Goal: Navigation & Orientation: Find specific page/section

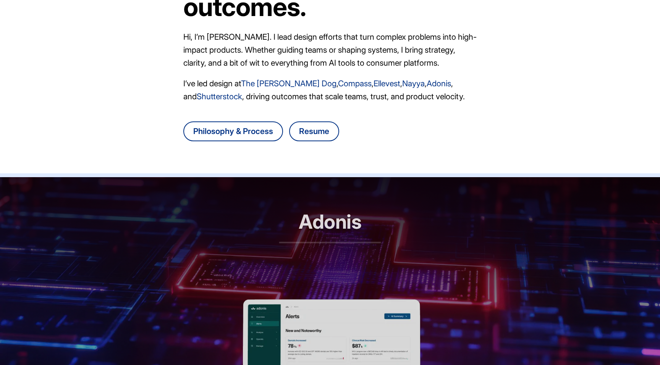
scroll to position [141, 0]
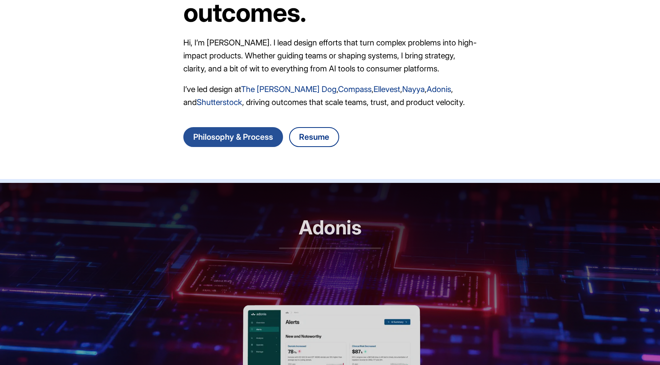
click at [249, 140] on link "Philosophy & Process" at bounding box center [233, 137] width 100 height 20
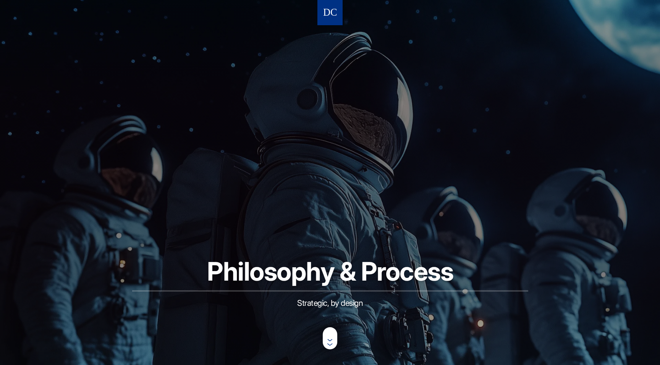
click at [333, 11] on img at bounding box center [330, 13] width 13 height 14
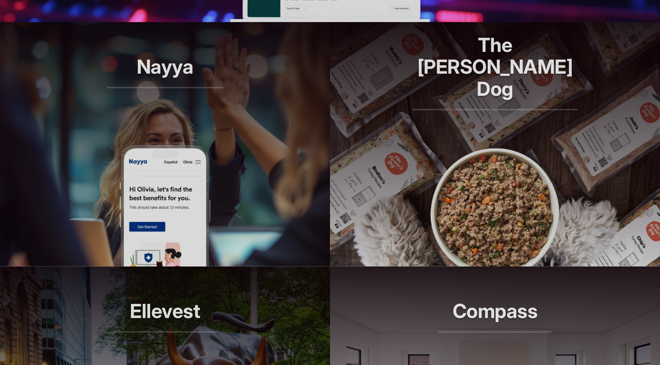
scroll to position [540, 0]
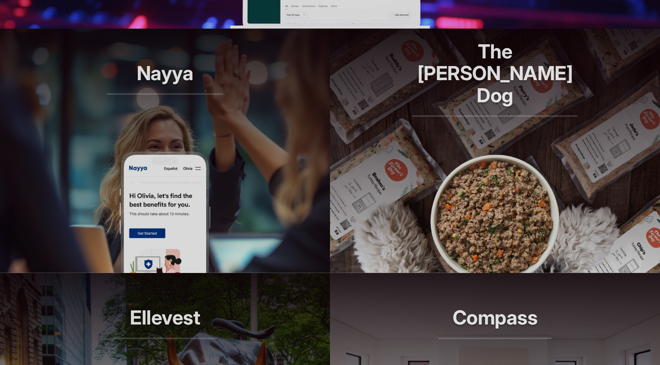
click at [402, 161] on article "The Farmer's Dog Longer lives, one bowl at a time." at bounding box center [495, 151] width 330 height 245
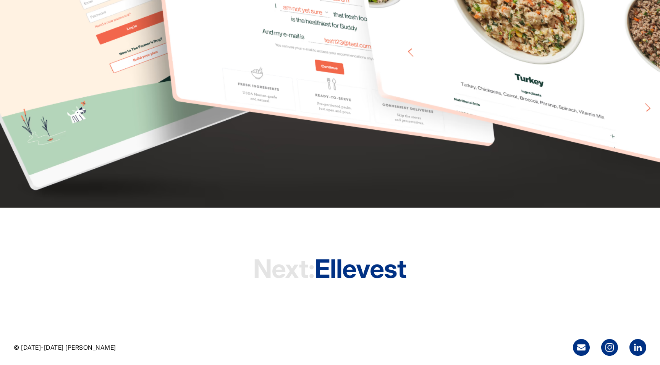
scroll to position [2395, 0]
click at [338, 268] on h1 "Next: Ellevest" at bounding box center [329, 269] width 153 height 58
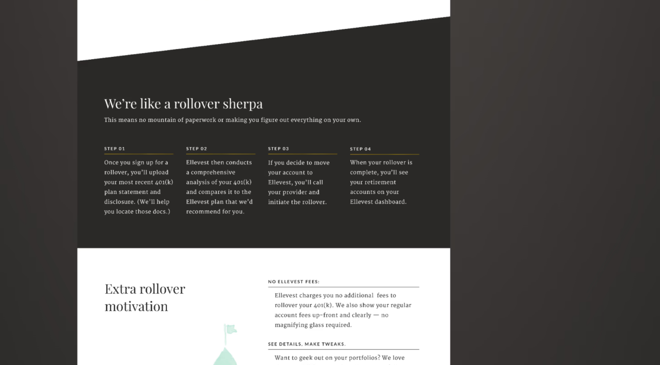
scroll to position [3930, 0]
